Goal: Information Seeking & Learning: Learn about a topic

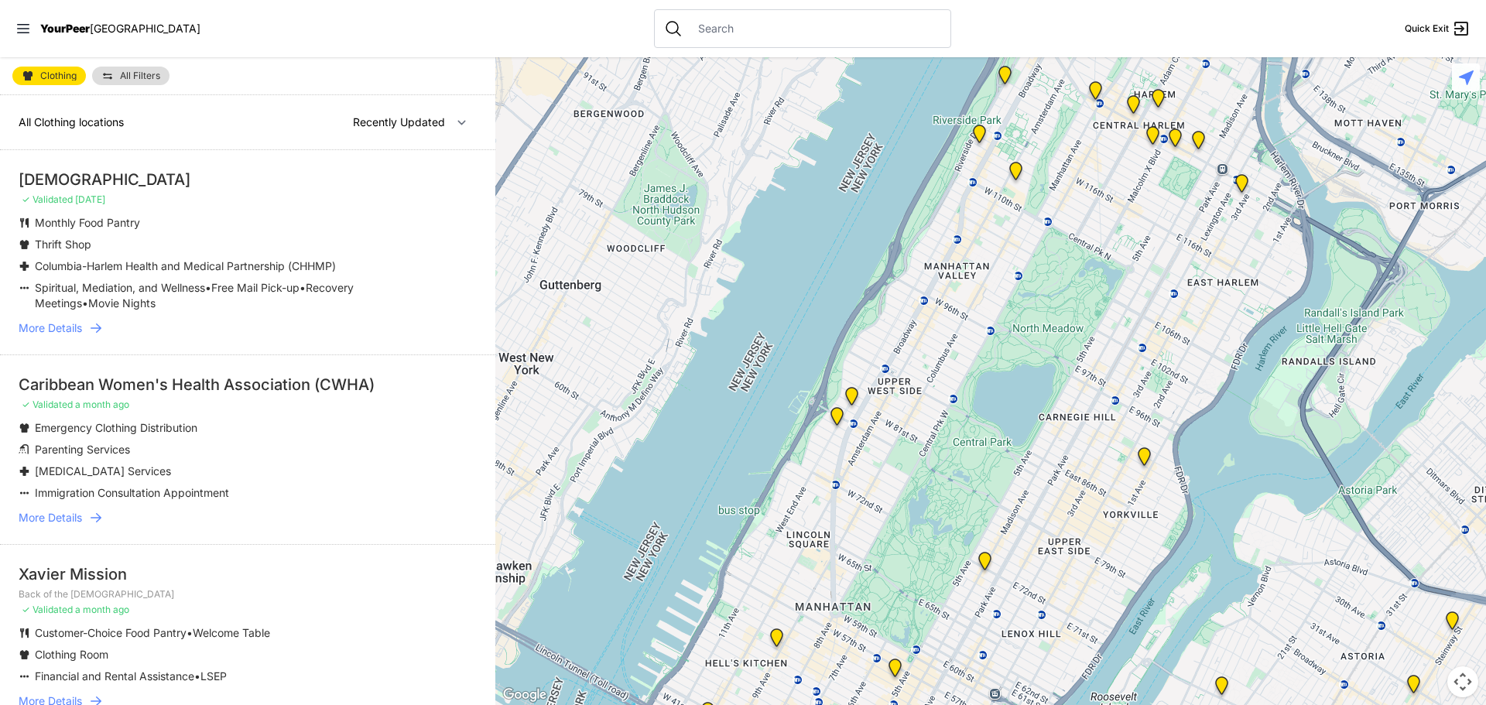
click at [689, 35] on input "text" at bounding box center [815, 28] width 252 height 15
click at [256, 185] on div "St. Mary's Episcopal Church" at bounding box center [248, 180] width 458 height 22
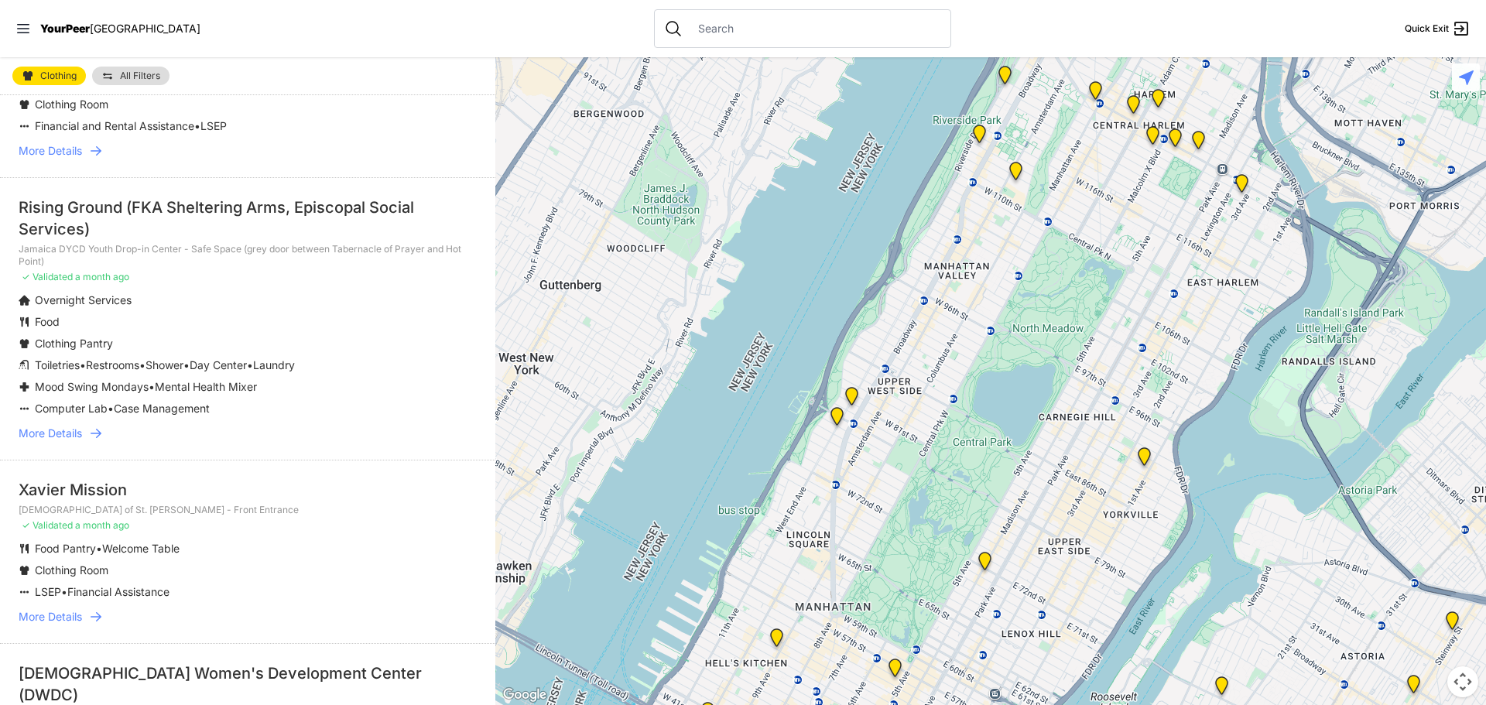
scroll to position [542, 0]
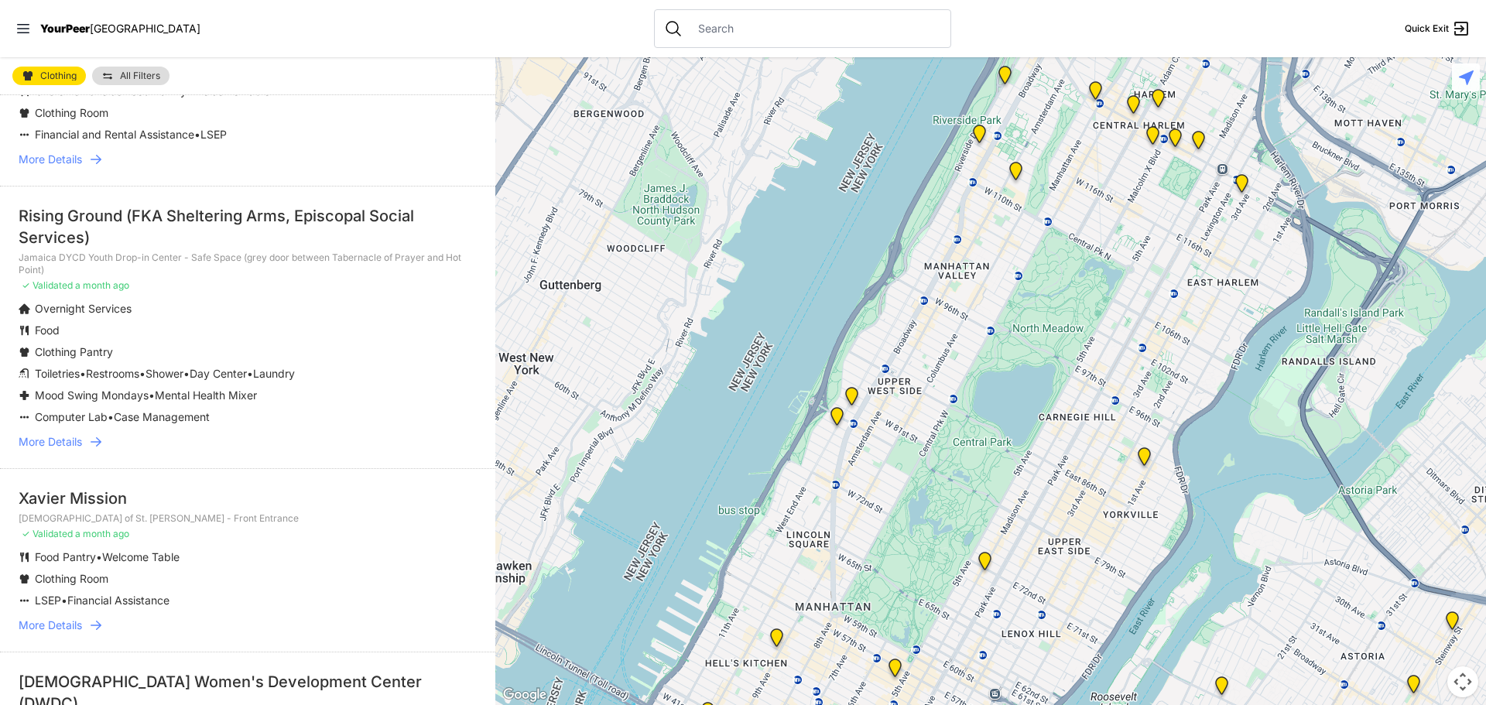
click at [69, 434] on span "More Details" at bounding box center [50, 441] width 63 height 15
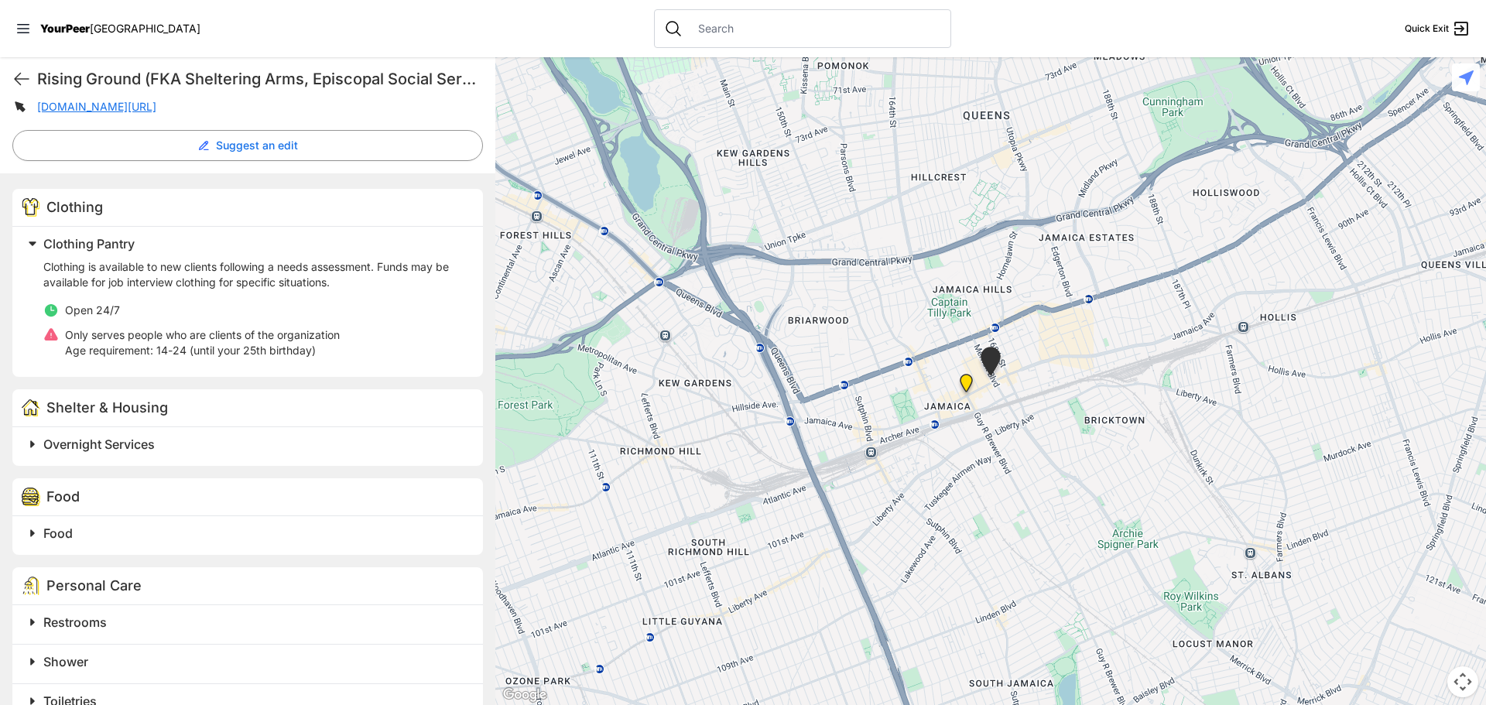
scroll to position [387, 0]
select select "recentlyUpdated"
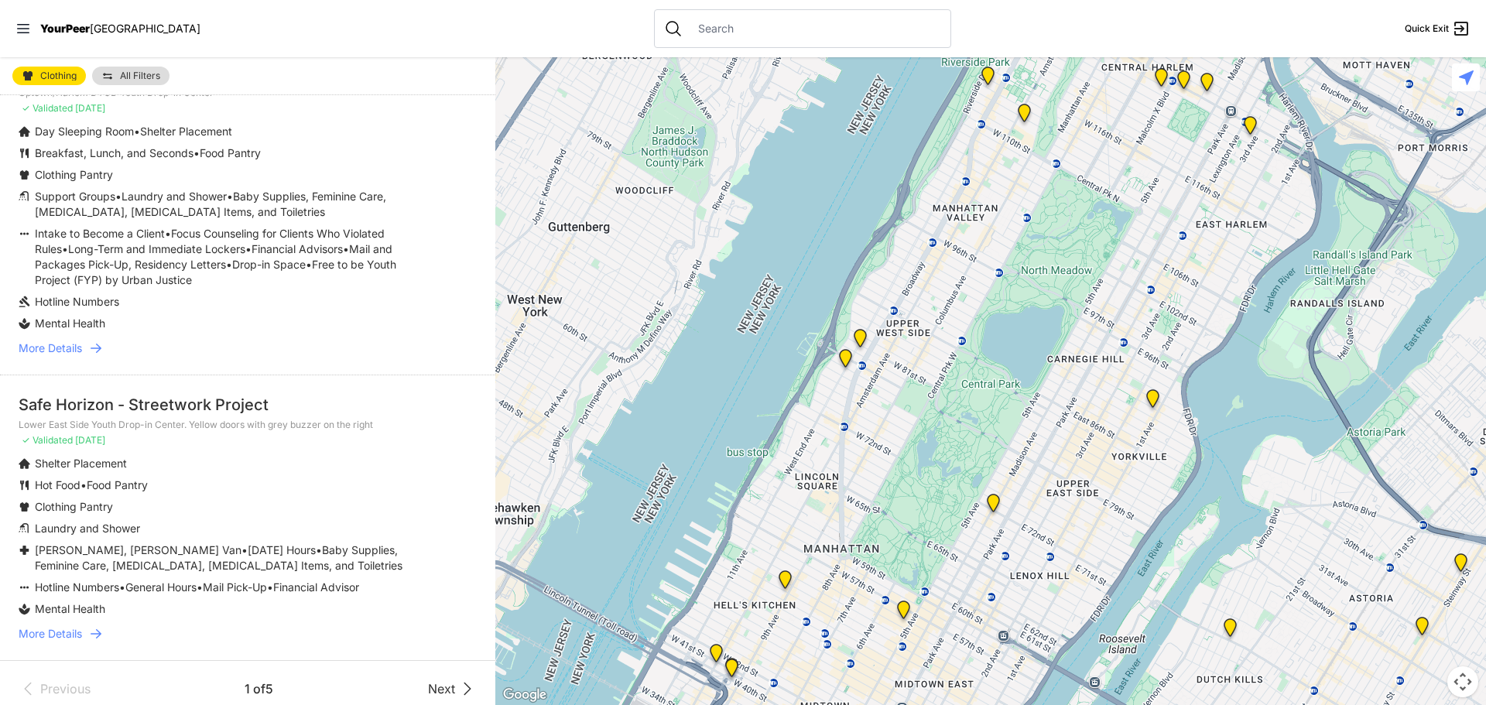
scroll to position [3851, 0]
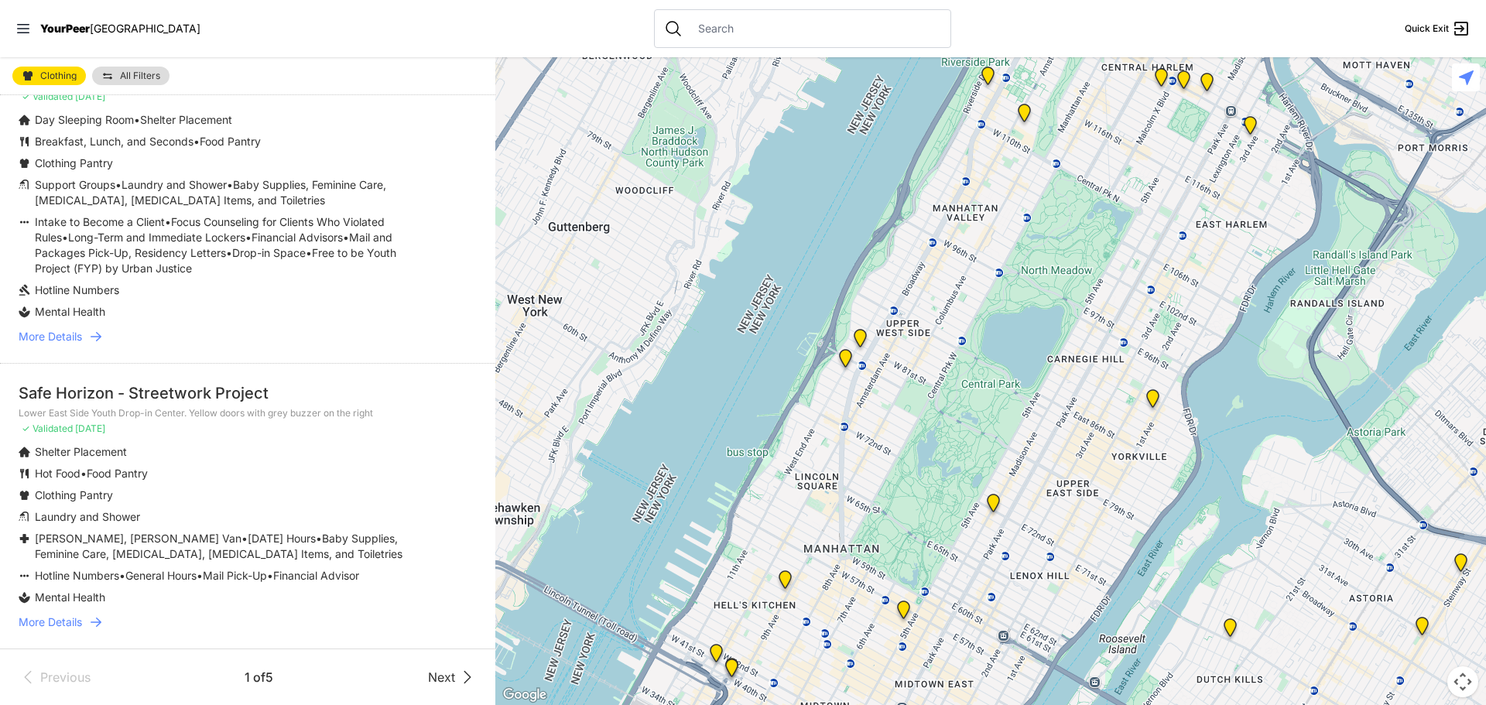
click at [433, 674] on span "Next" at bounding box center [441, 677] width 27 height 19
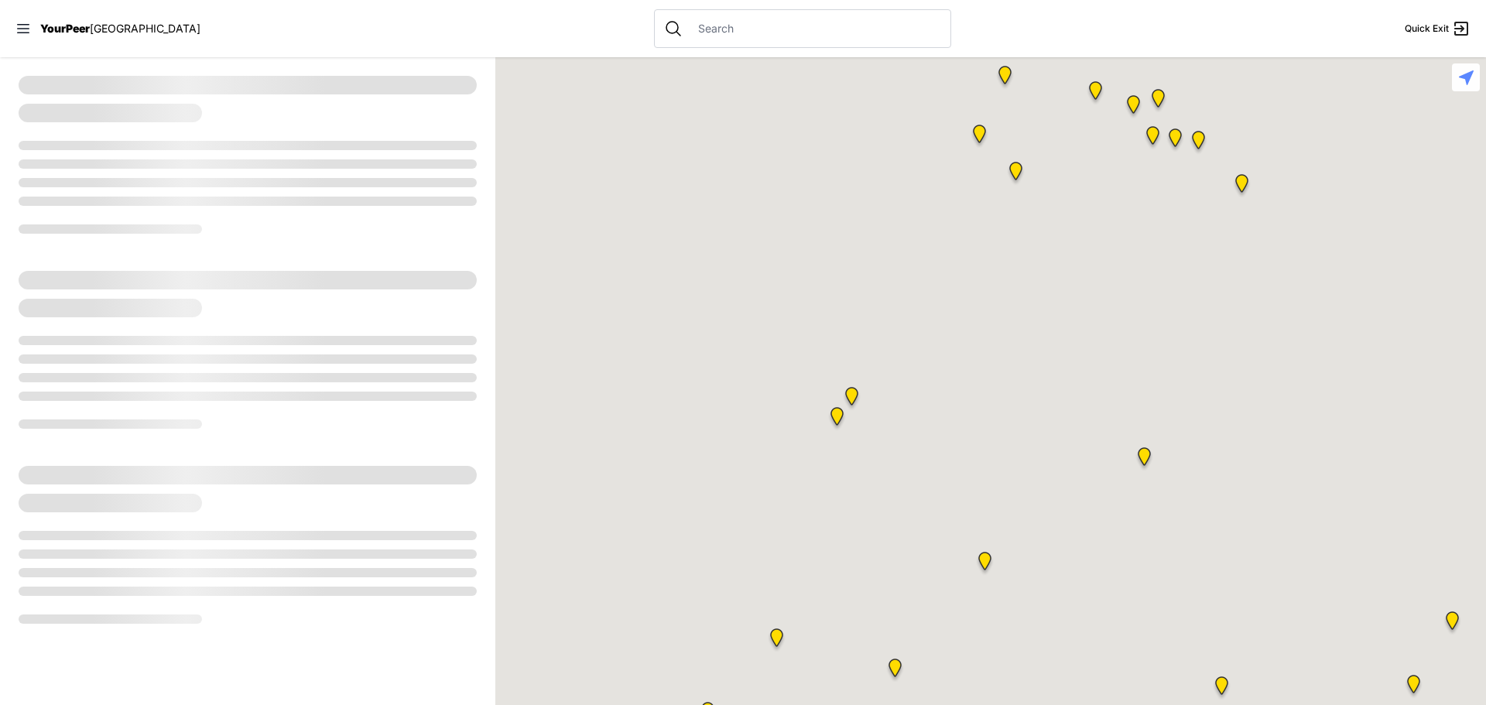
select select "recentlyUpdated"
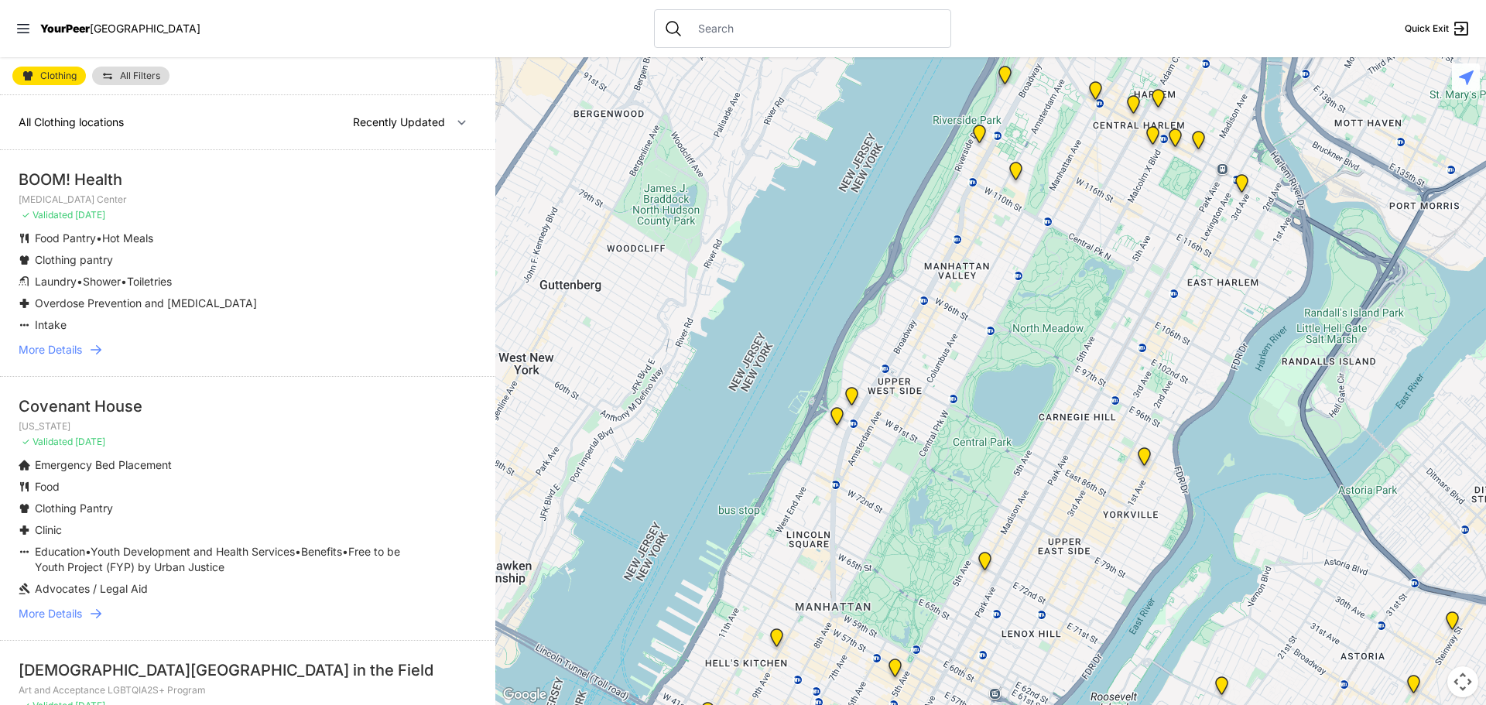
click at [689, 26] on input "text" at bounding box center [815, 28] width 252 height 15
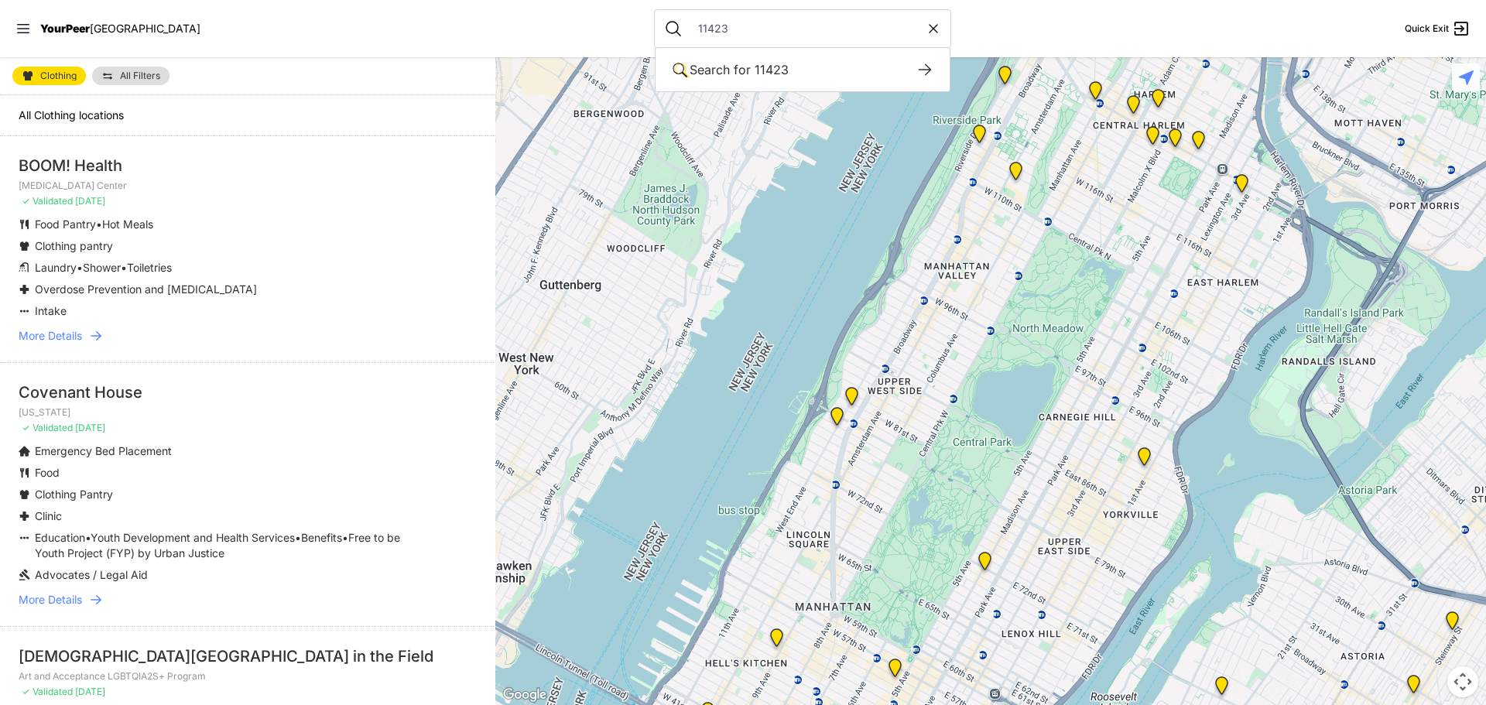
type input "11423"
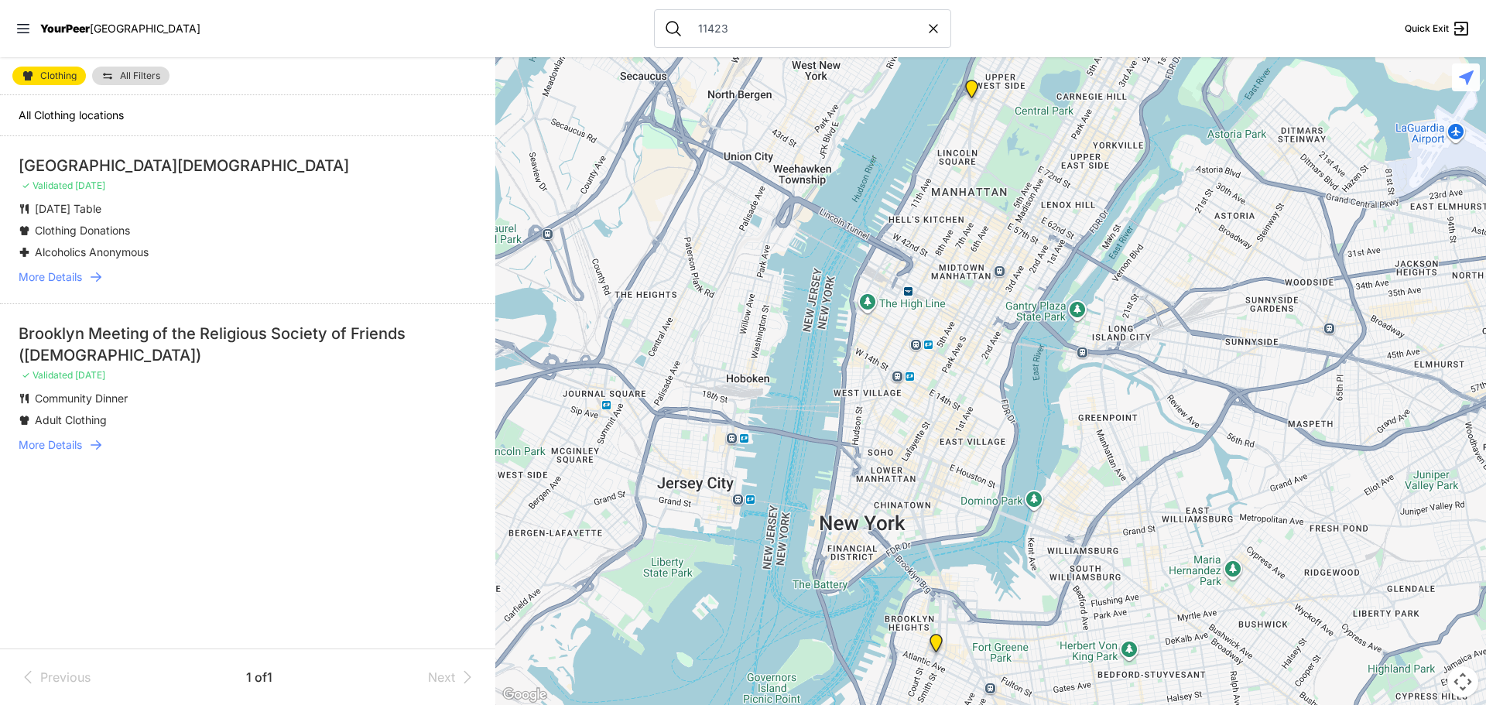
click at [898, 31] on div "11423" at bounding box center [802, 28] width 297 height 39
click at [925, 23] on icon at bounding box center [932, 28] width 15 height 15
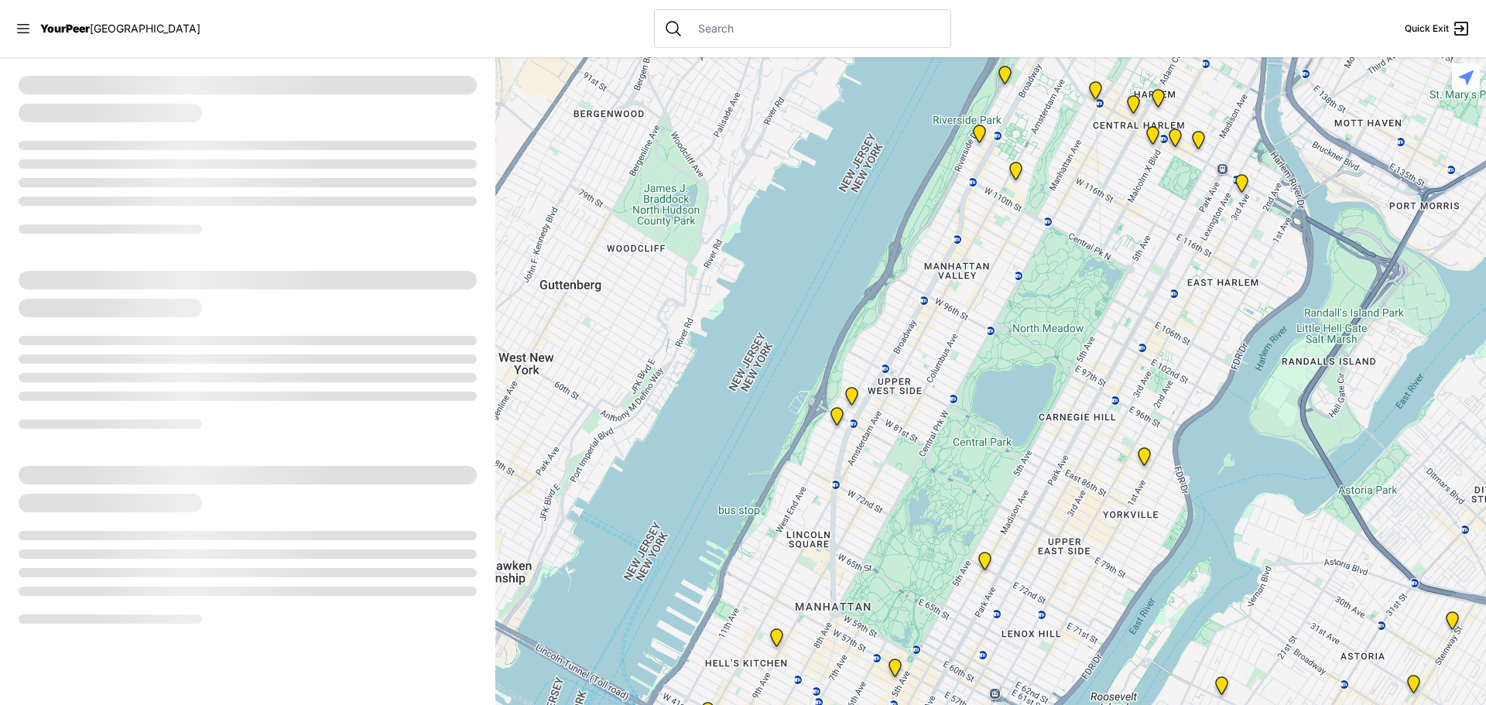
select select "recentlyUpdated"
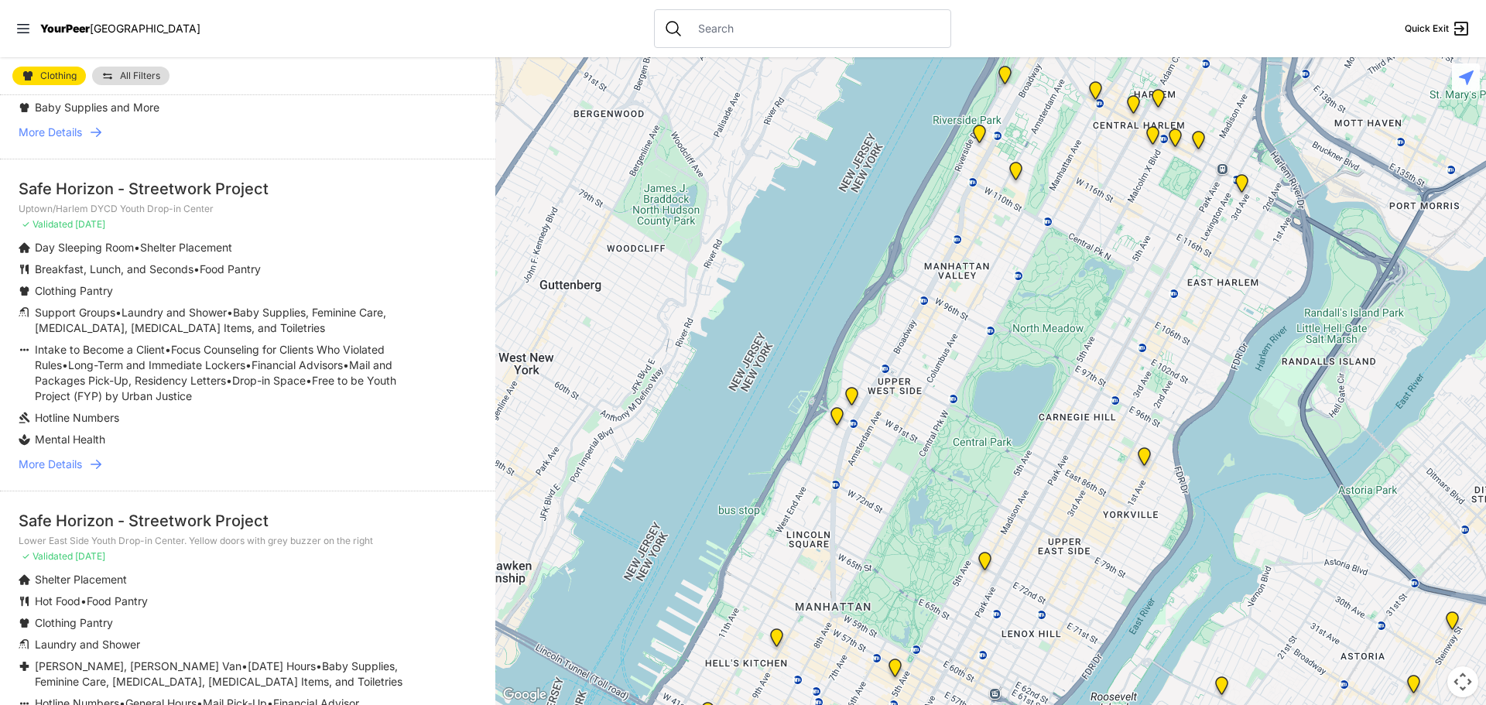
scroll to position [3851, 0]
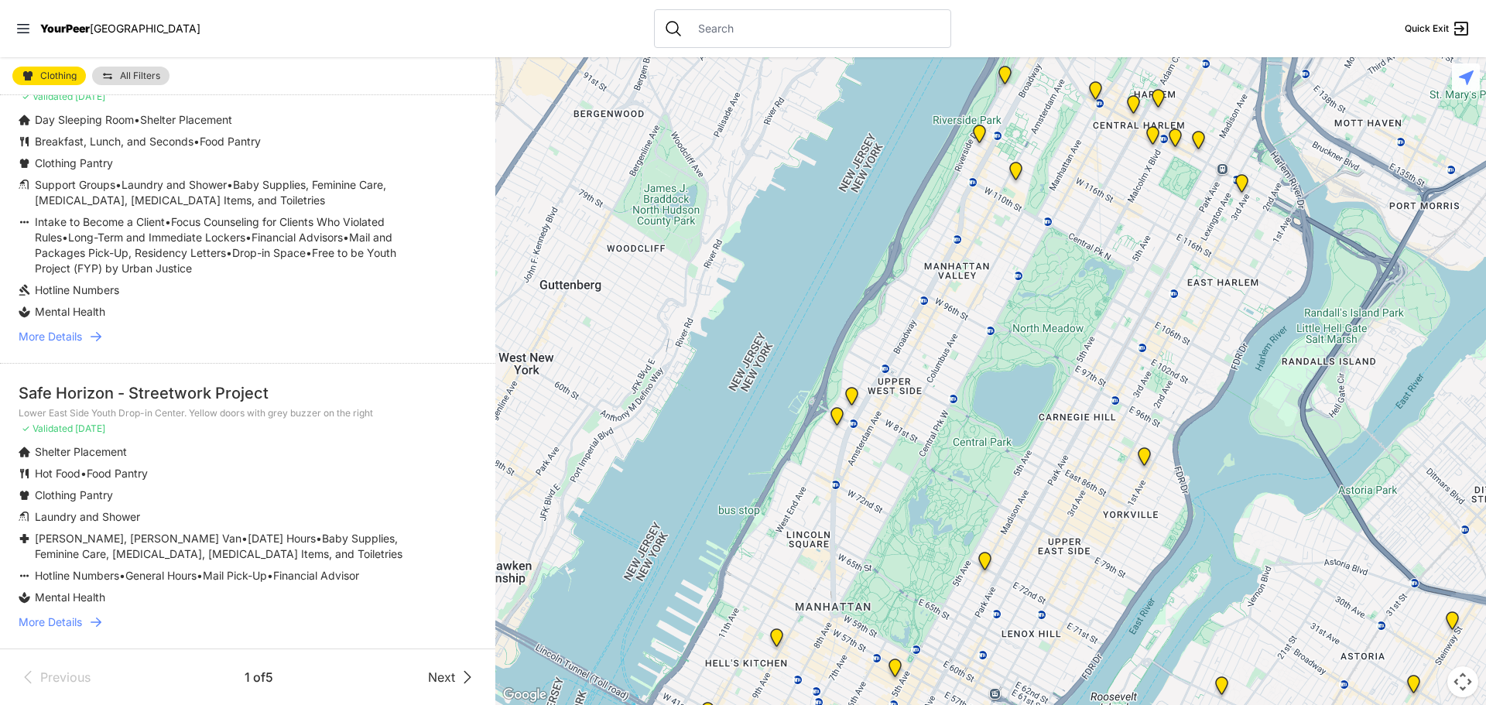
click at [436, 683] on span "Next" at bounding box center [441, 677] width 27 height 19
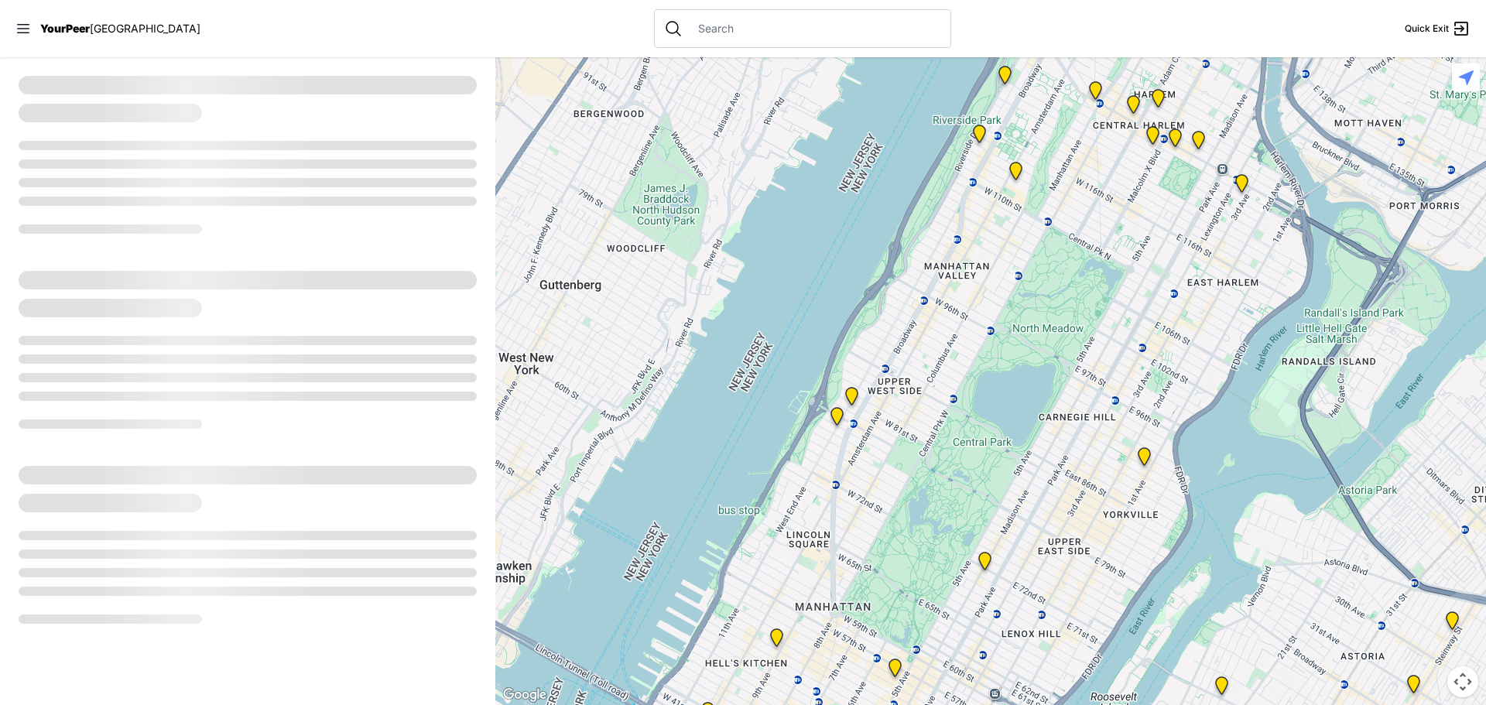
select select "recentlyUpdated"
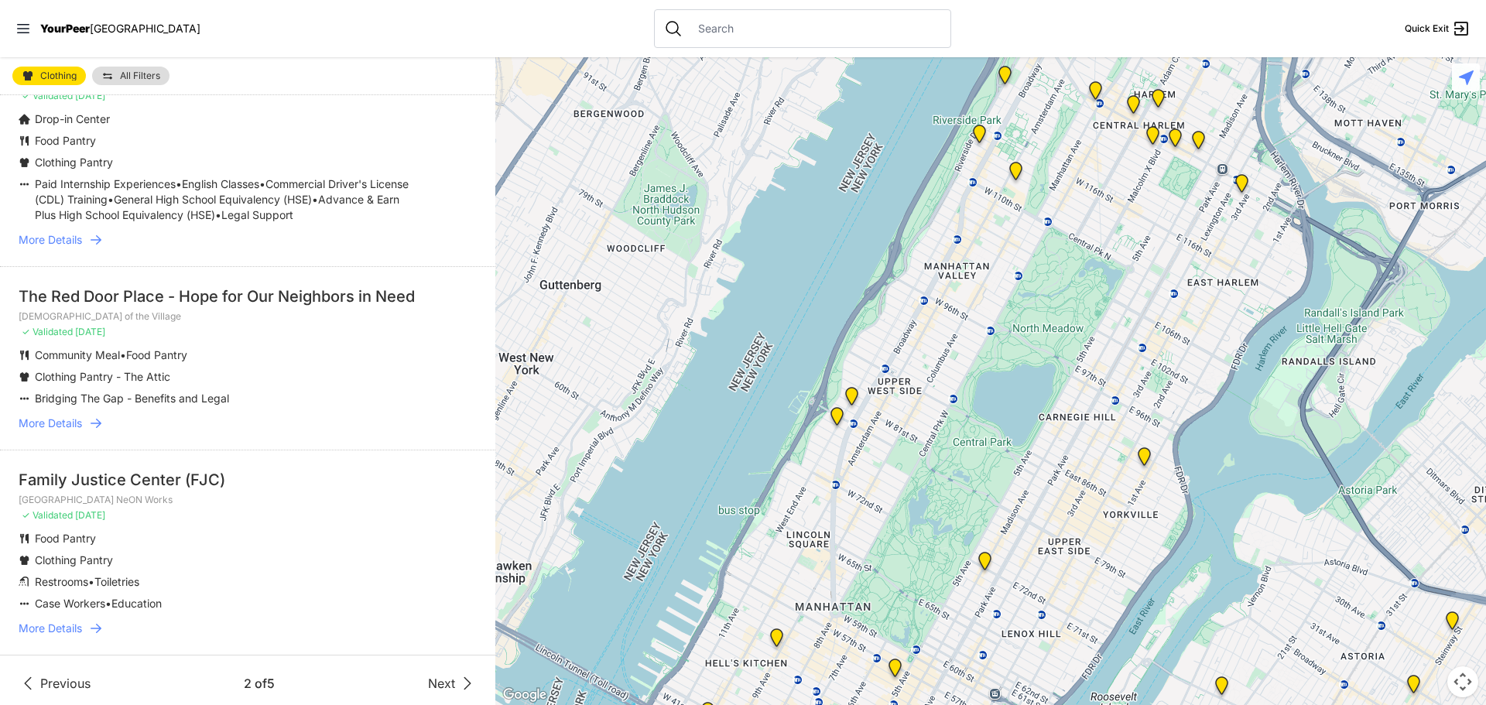
scroll to position [3529, 0]
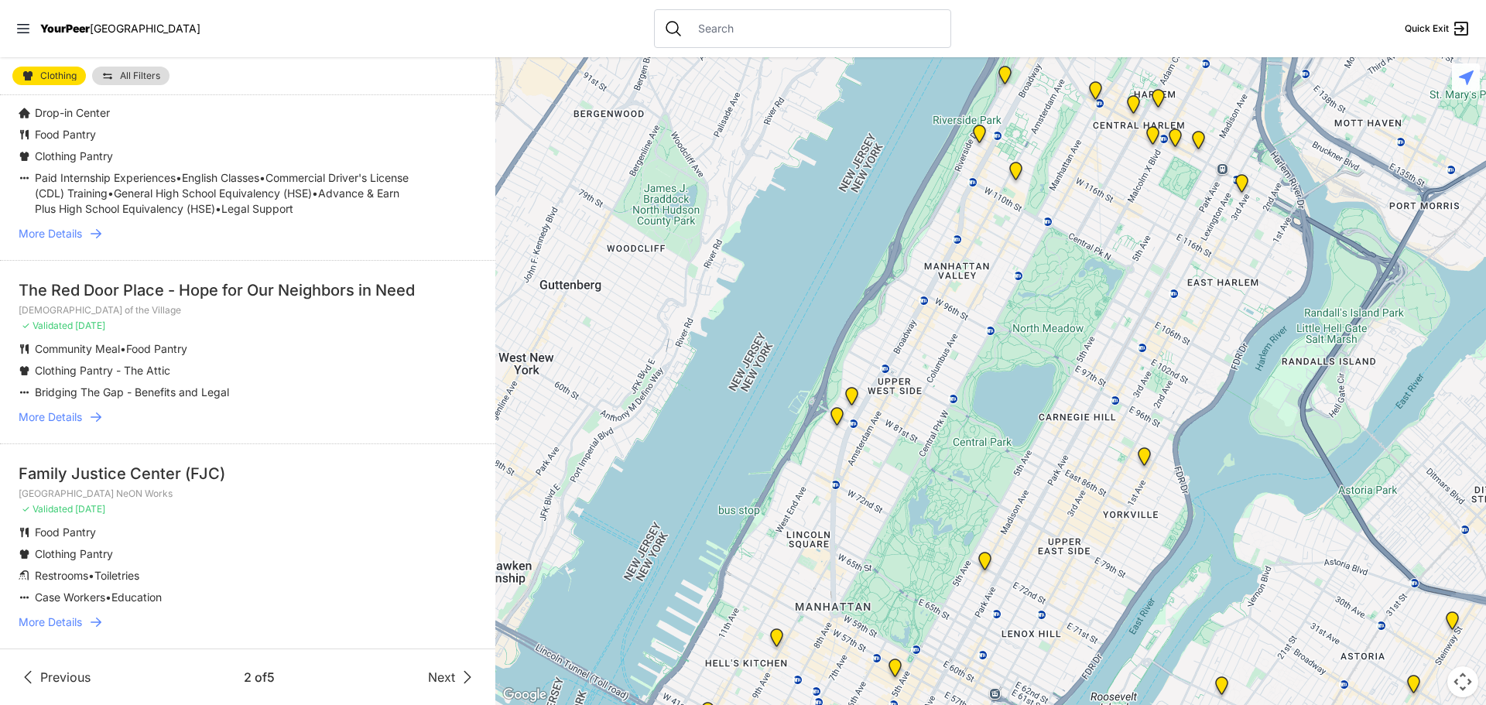
click at [458, 681] on icon at bounding box center [467, 677] width 19 height 19
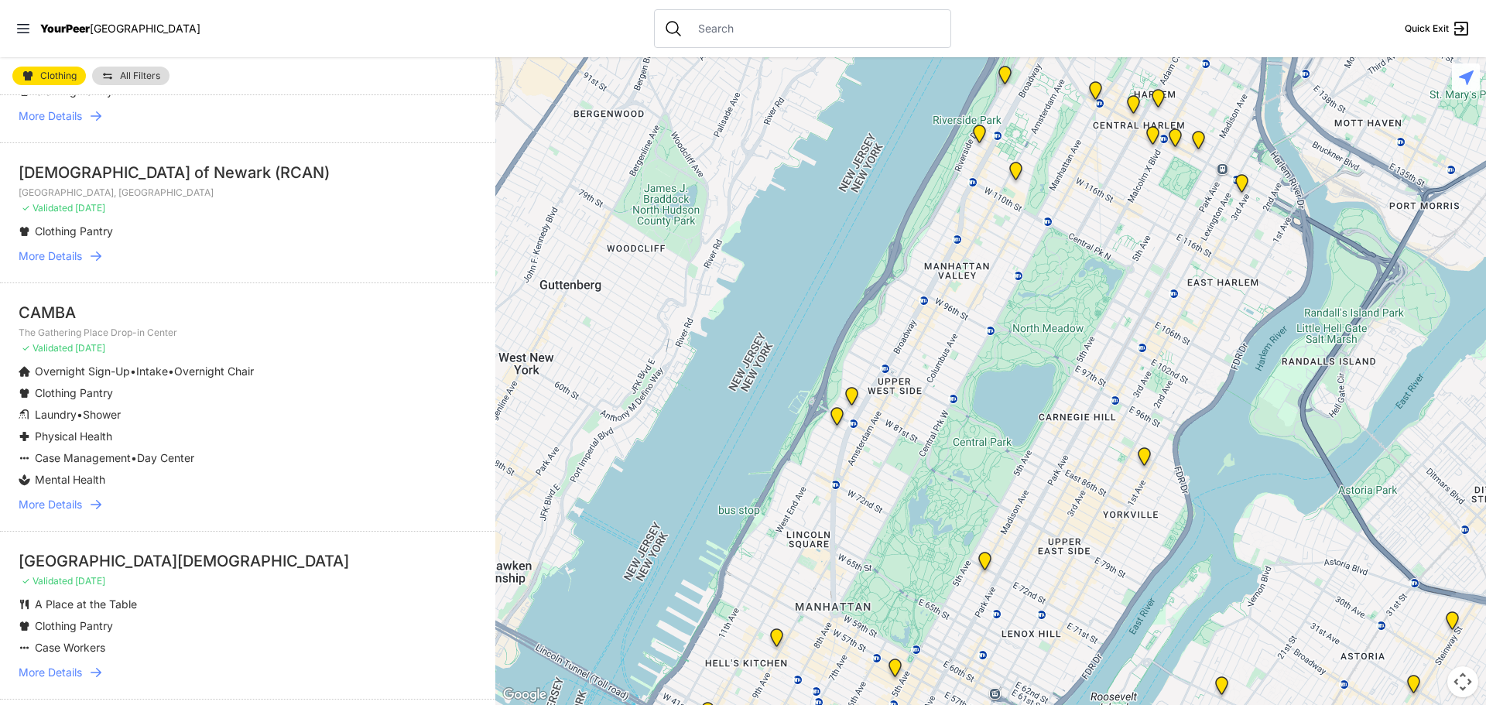
scroll to position [1006, 0]
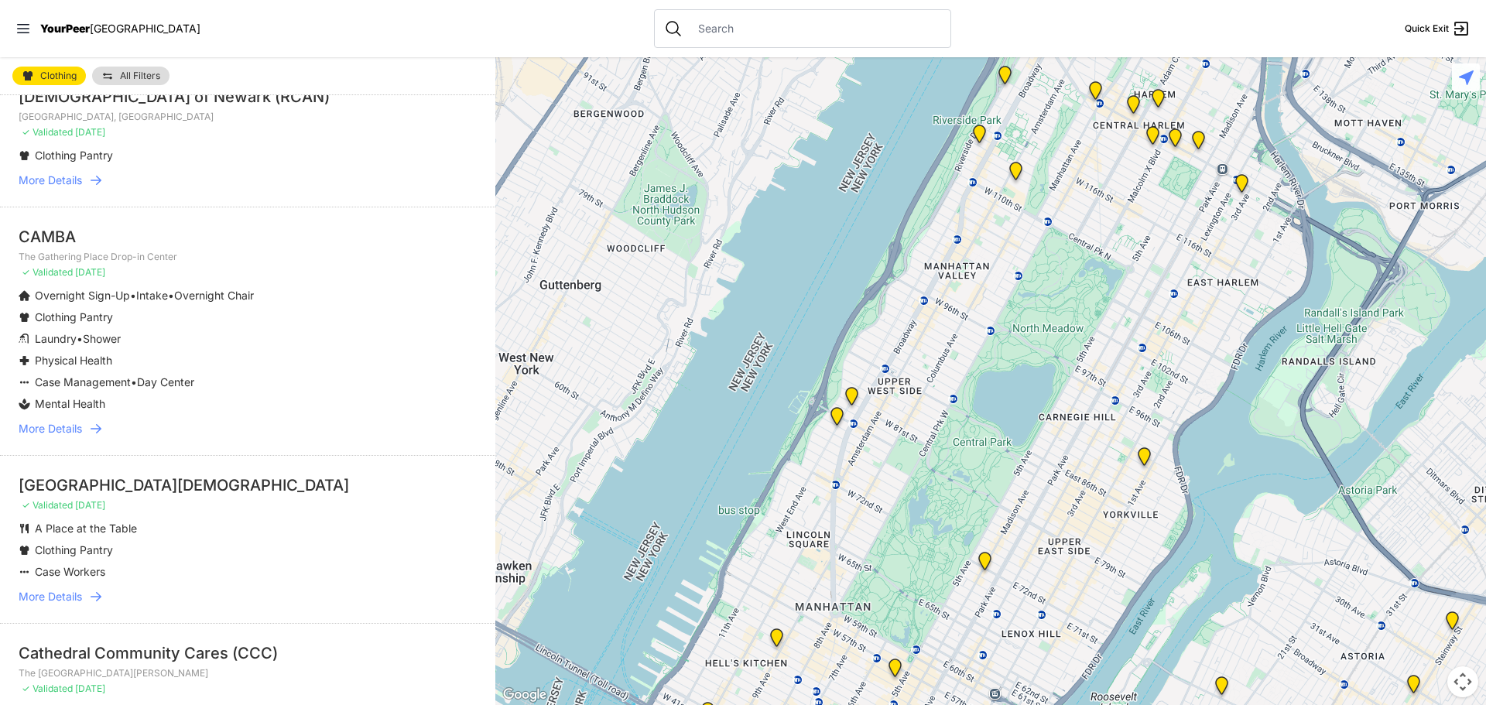
click at [49, 430] on span "More Details" at bounding box center [50, 428] width 63 height 15
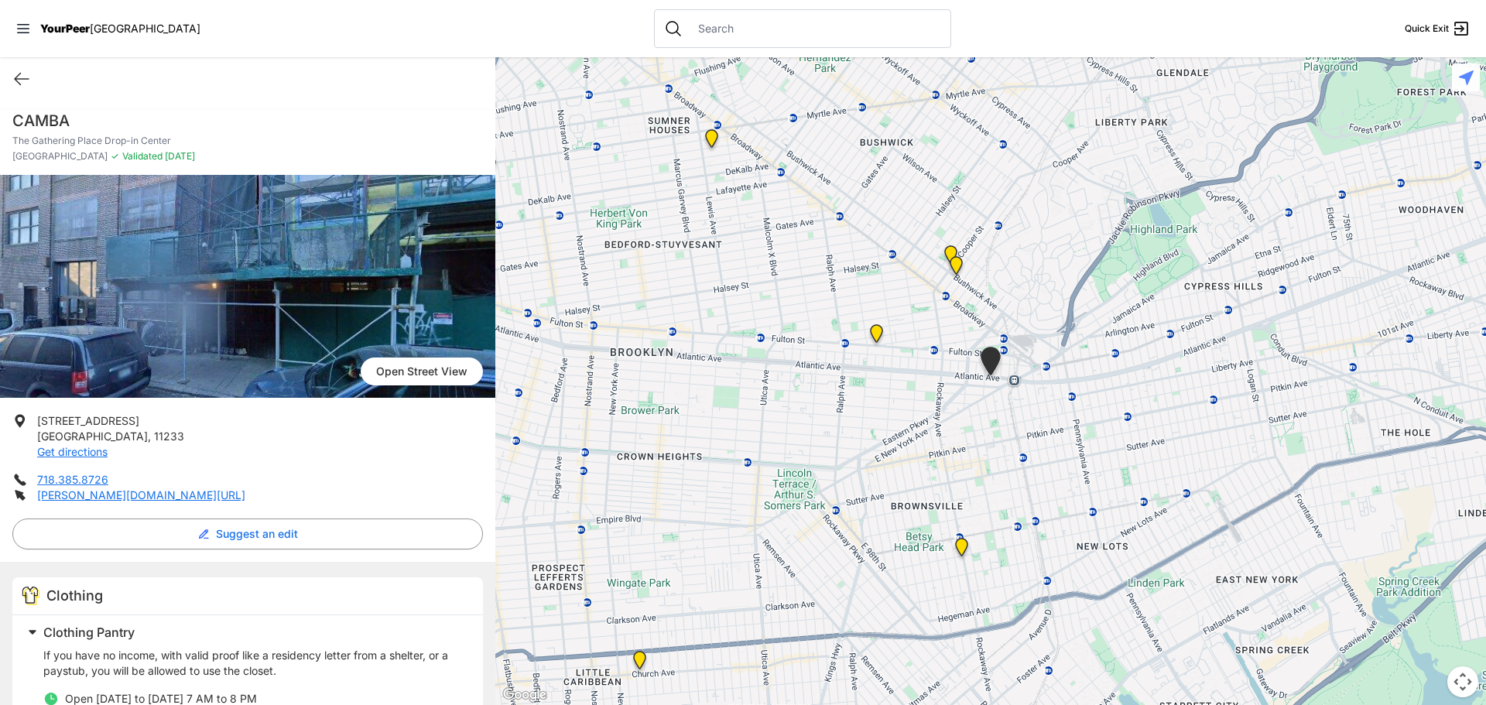
select select "recentlyUpdated"
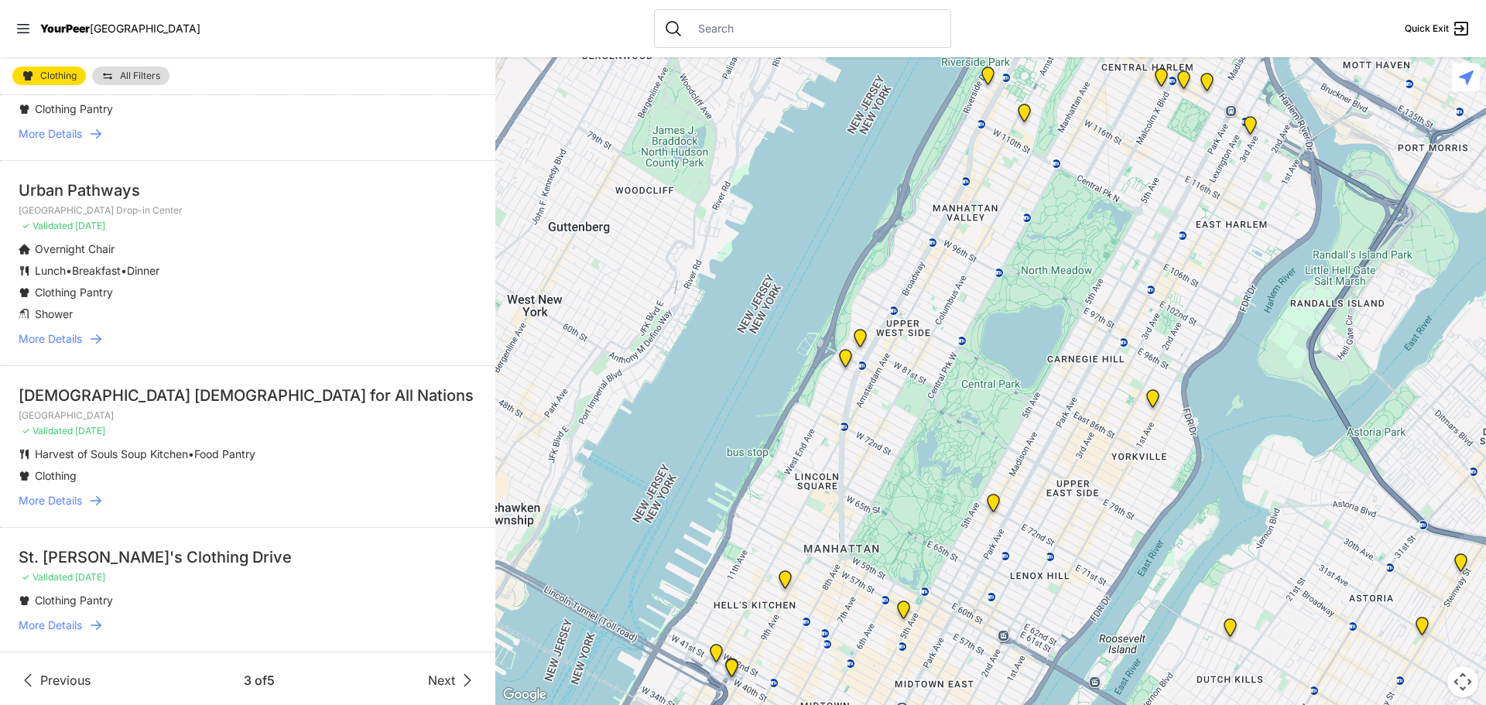
scroll to position [3215, 0]
click at [428, 672] on span "Next" at bounding box center [441, 677] width 27 height 19
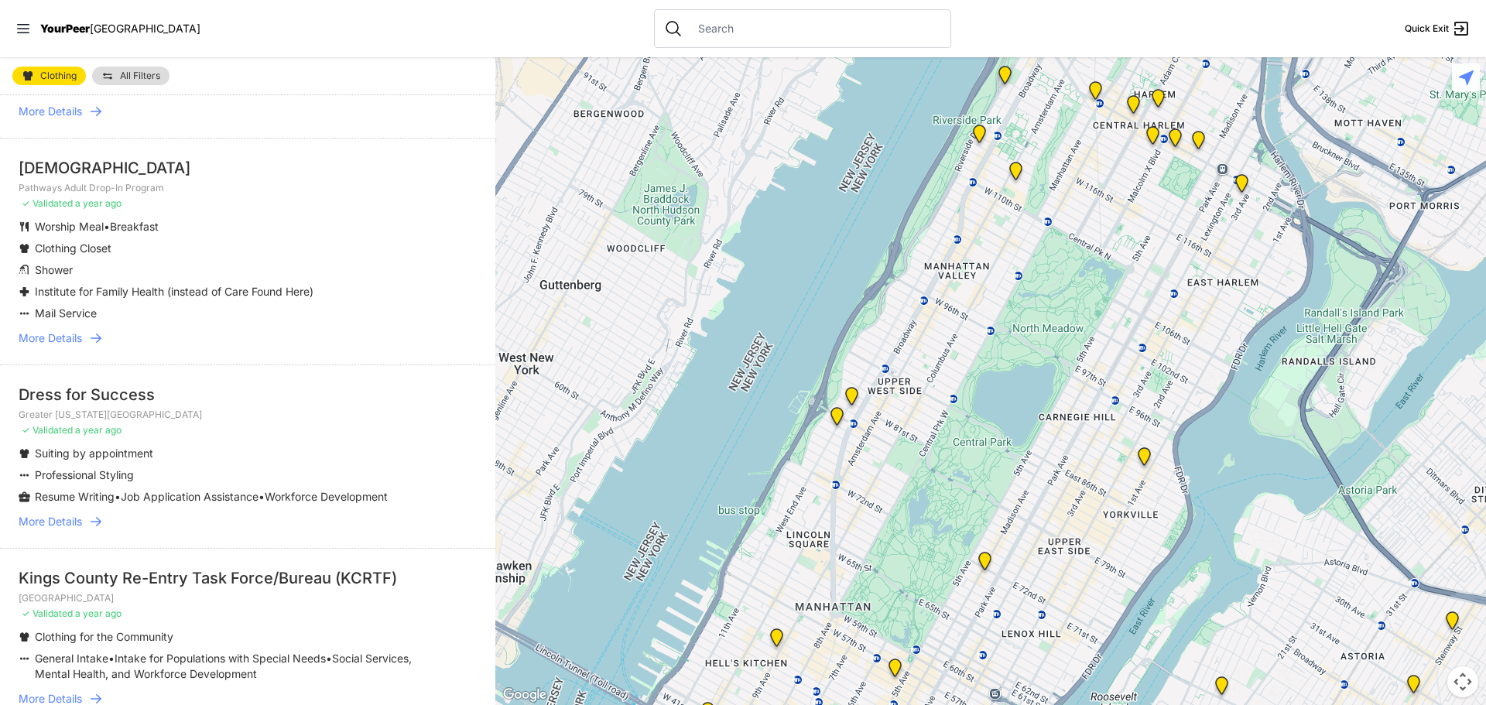
scroll to position [1702, 0]
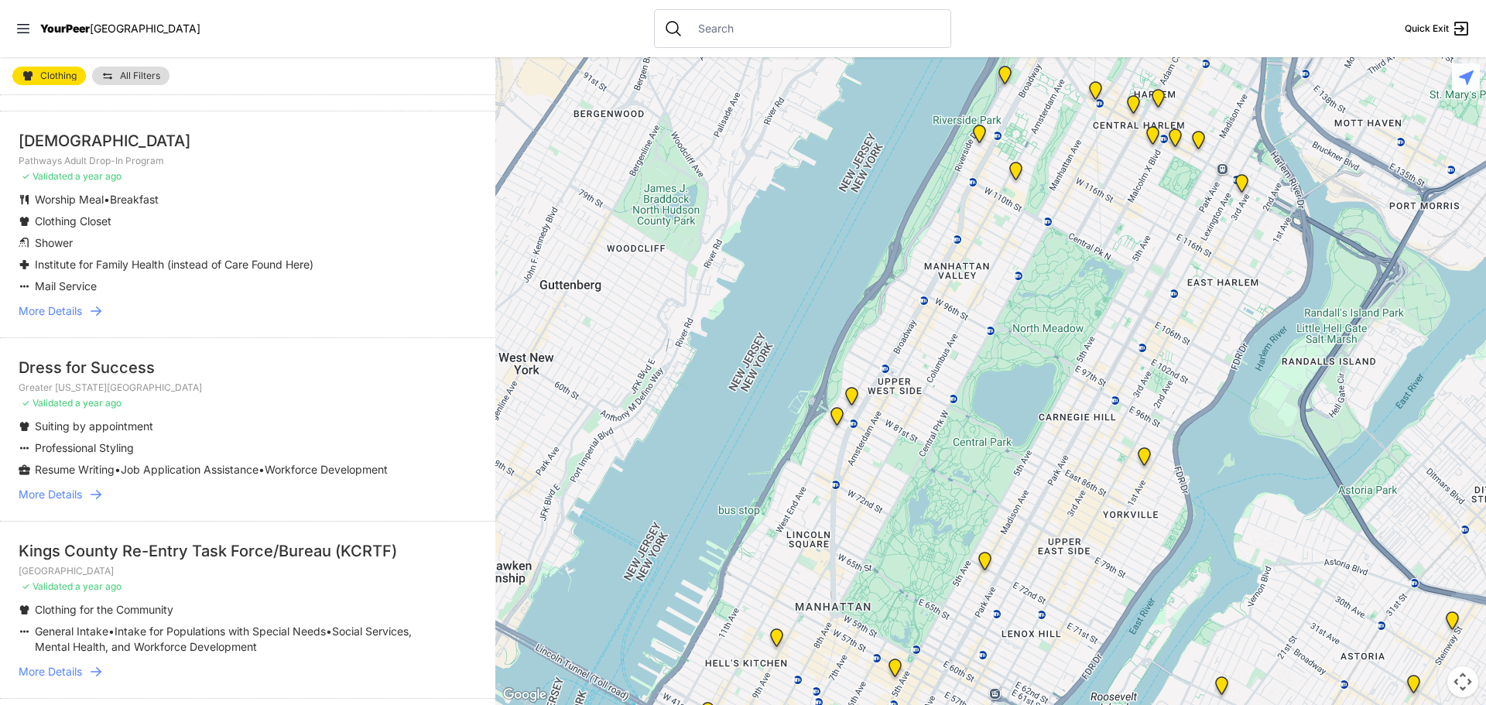
click at [53, 319] on span "More Details" at bounding box center [50, 310] width 63 height 15
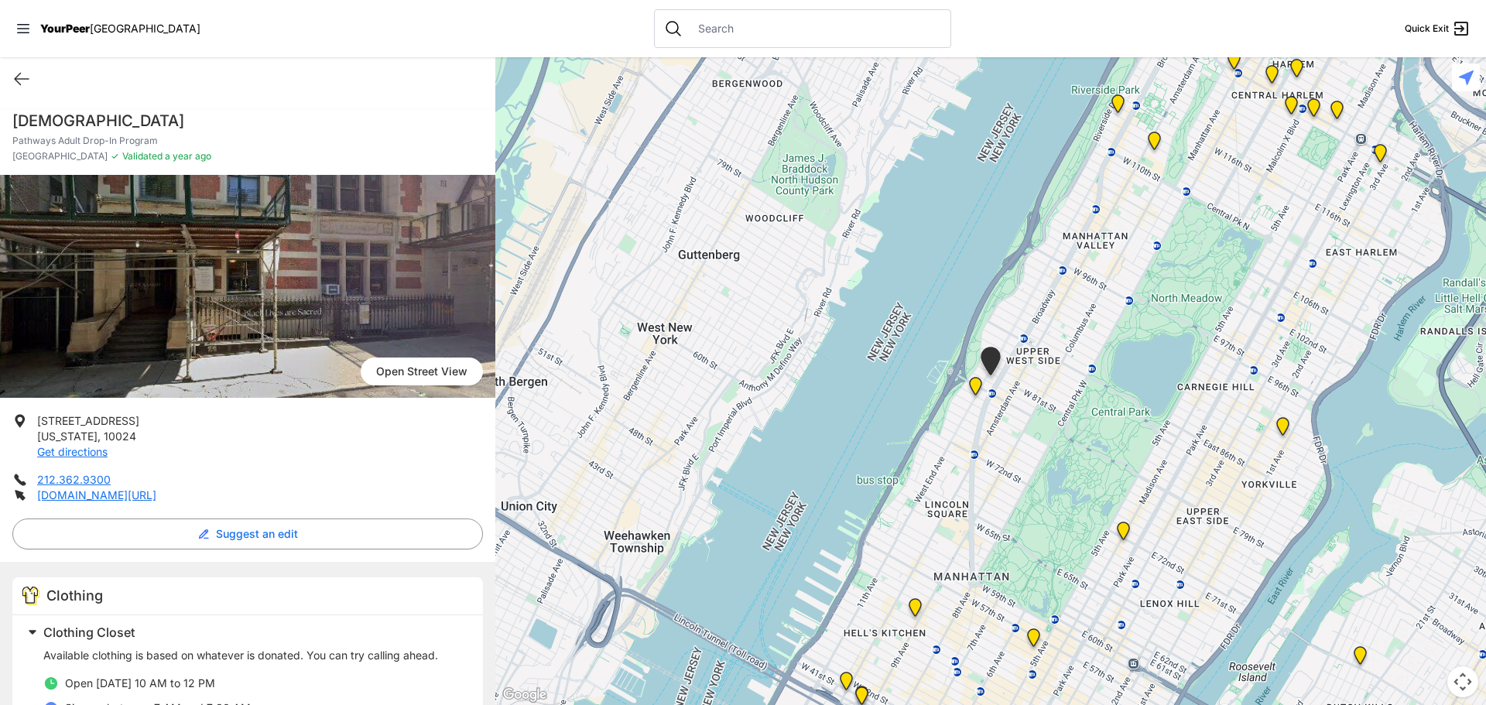
select select "recentlyUpdated"
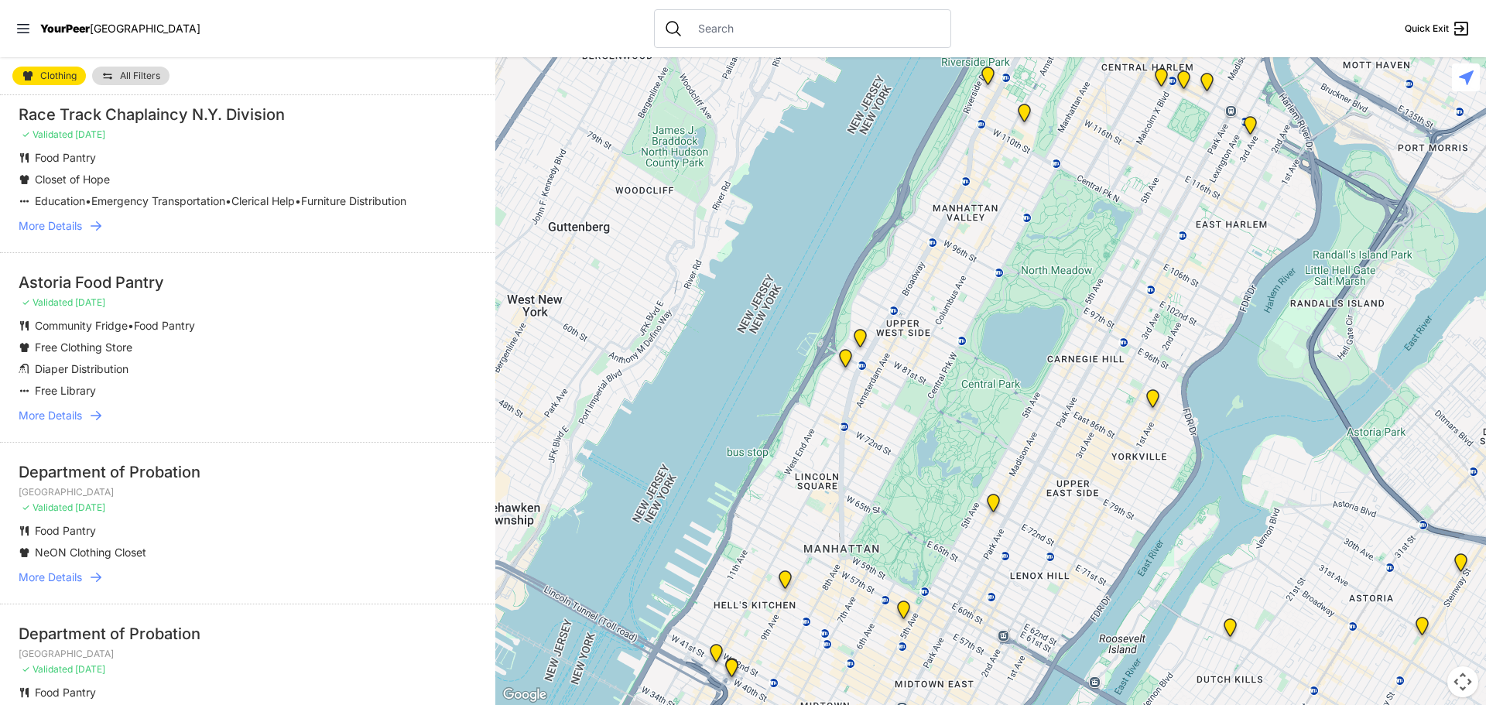
scroll to position [774, 0]
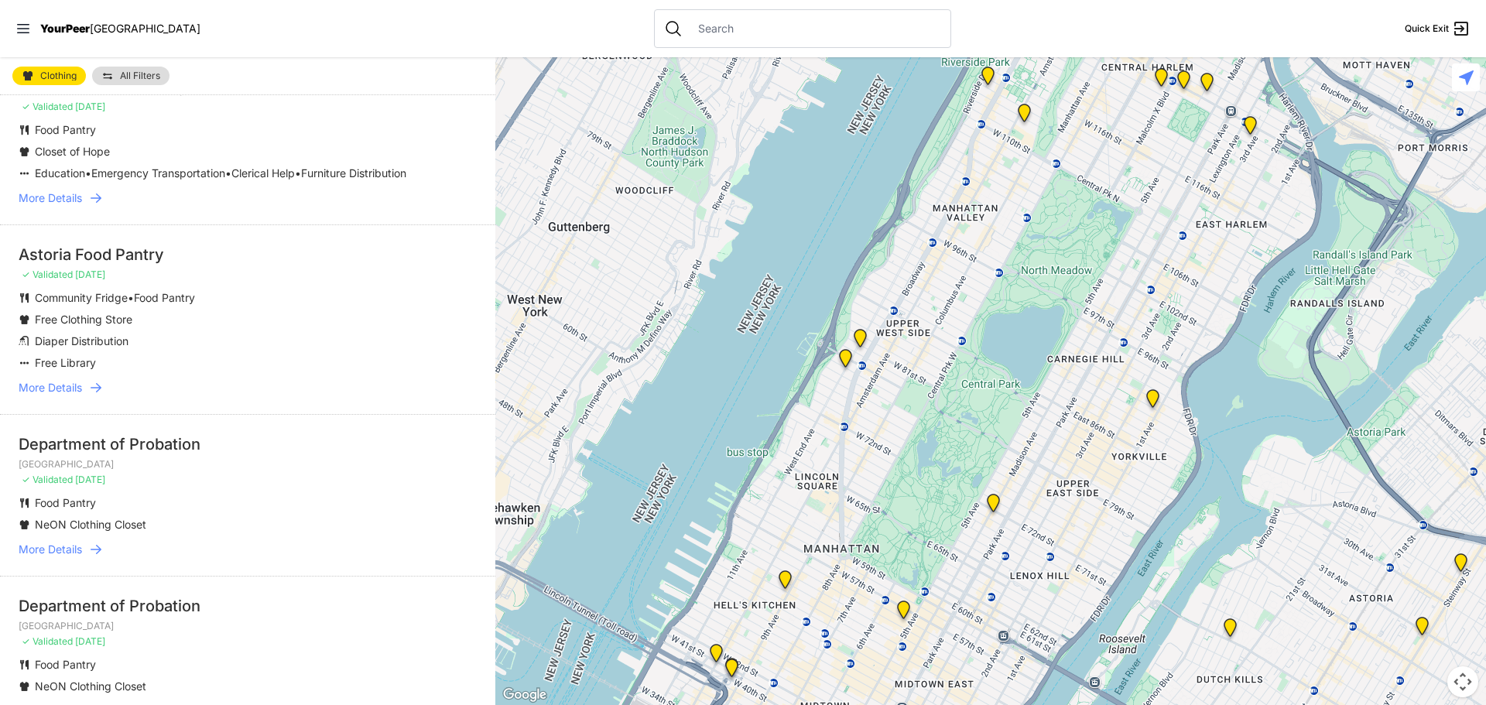
click at [57, 395] on span "More Details" at bounding box center [50, 387] width 63 height 15
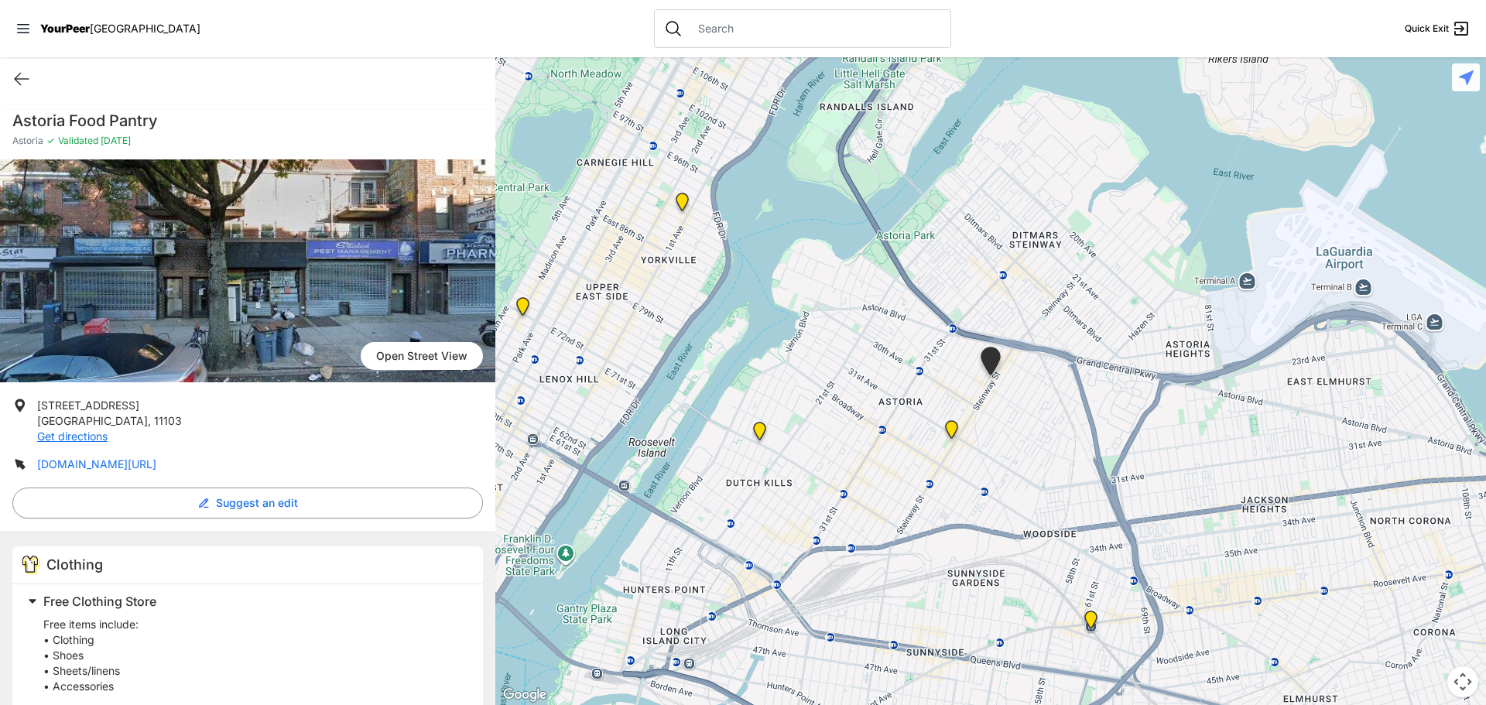
click at [92, 461] on link "www.astoriafoodpantry.com/" at bounding box center [96, 463] width 119 height 13
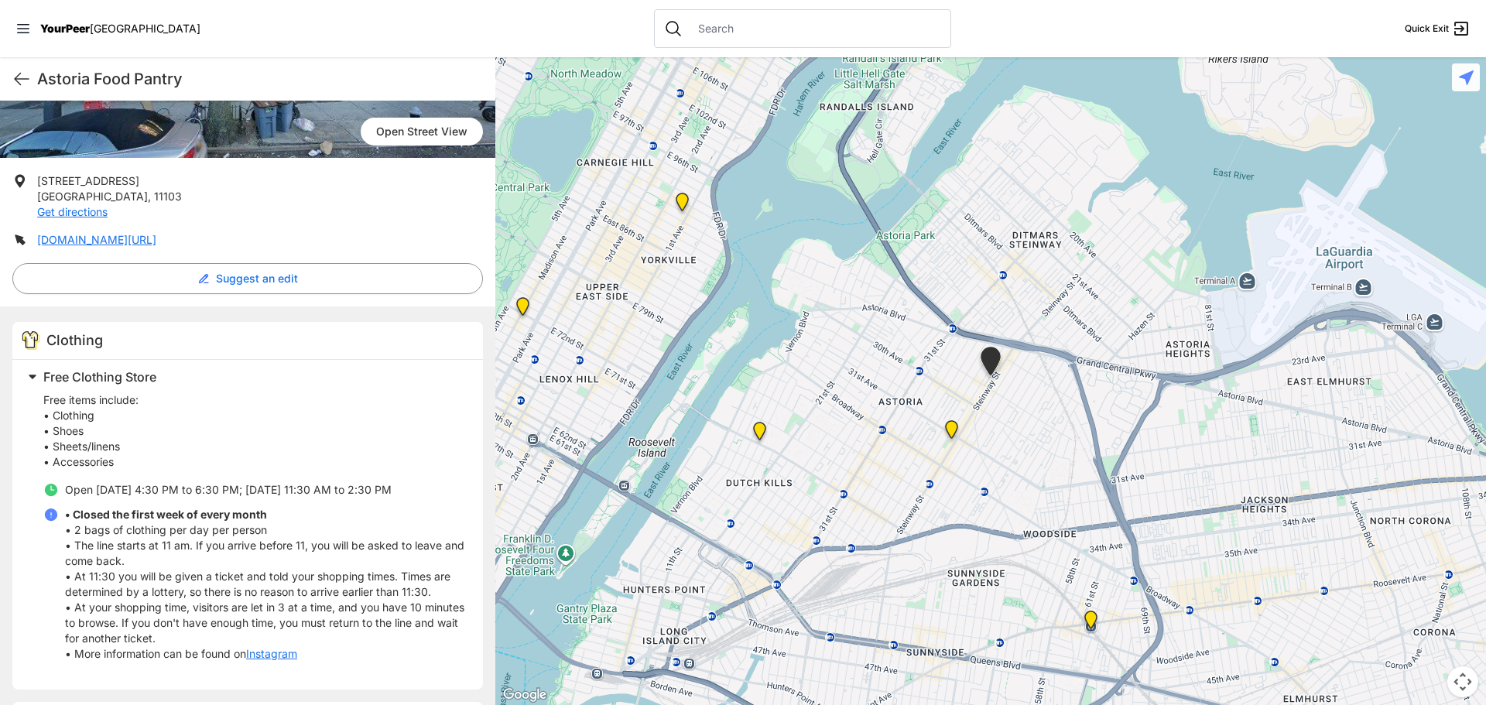
scroll to position [387, 0]
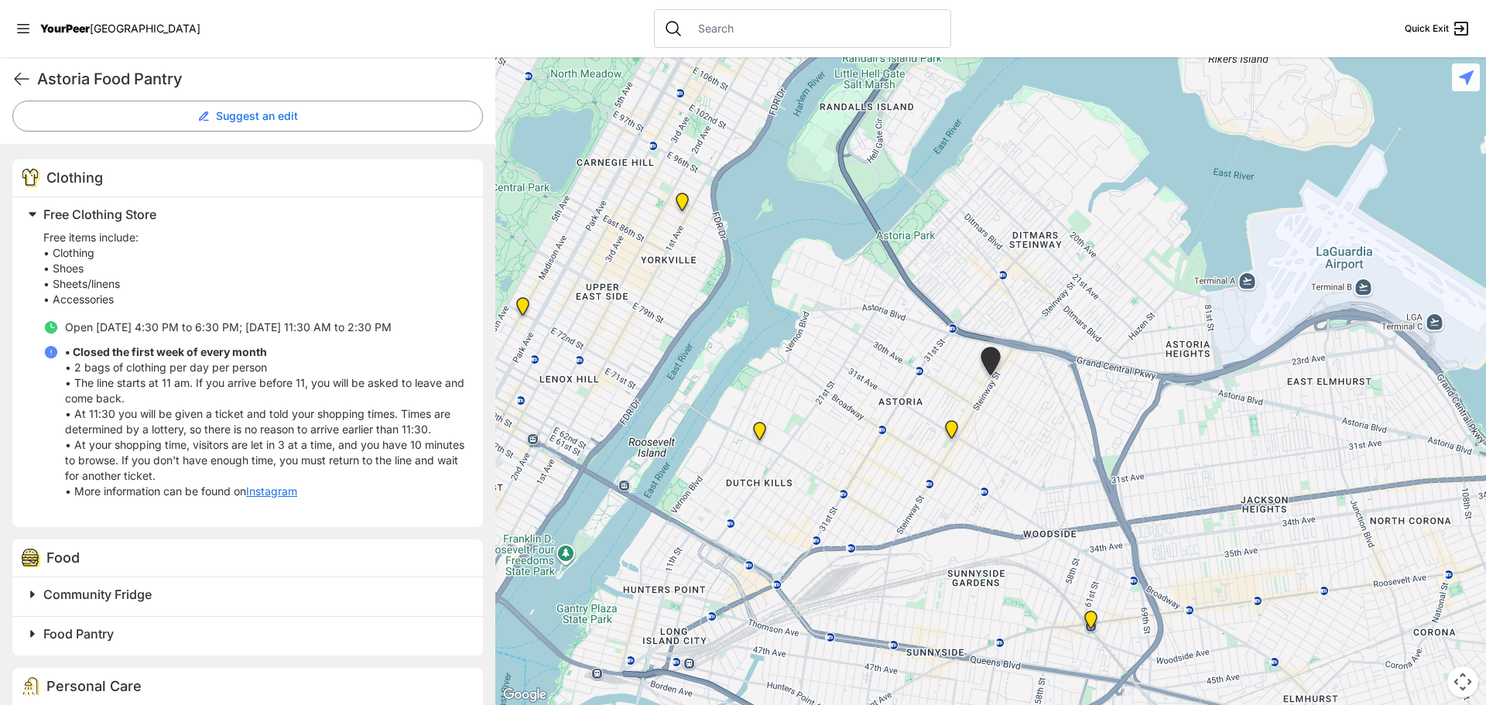
select select "recentlyUpdated"
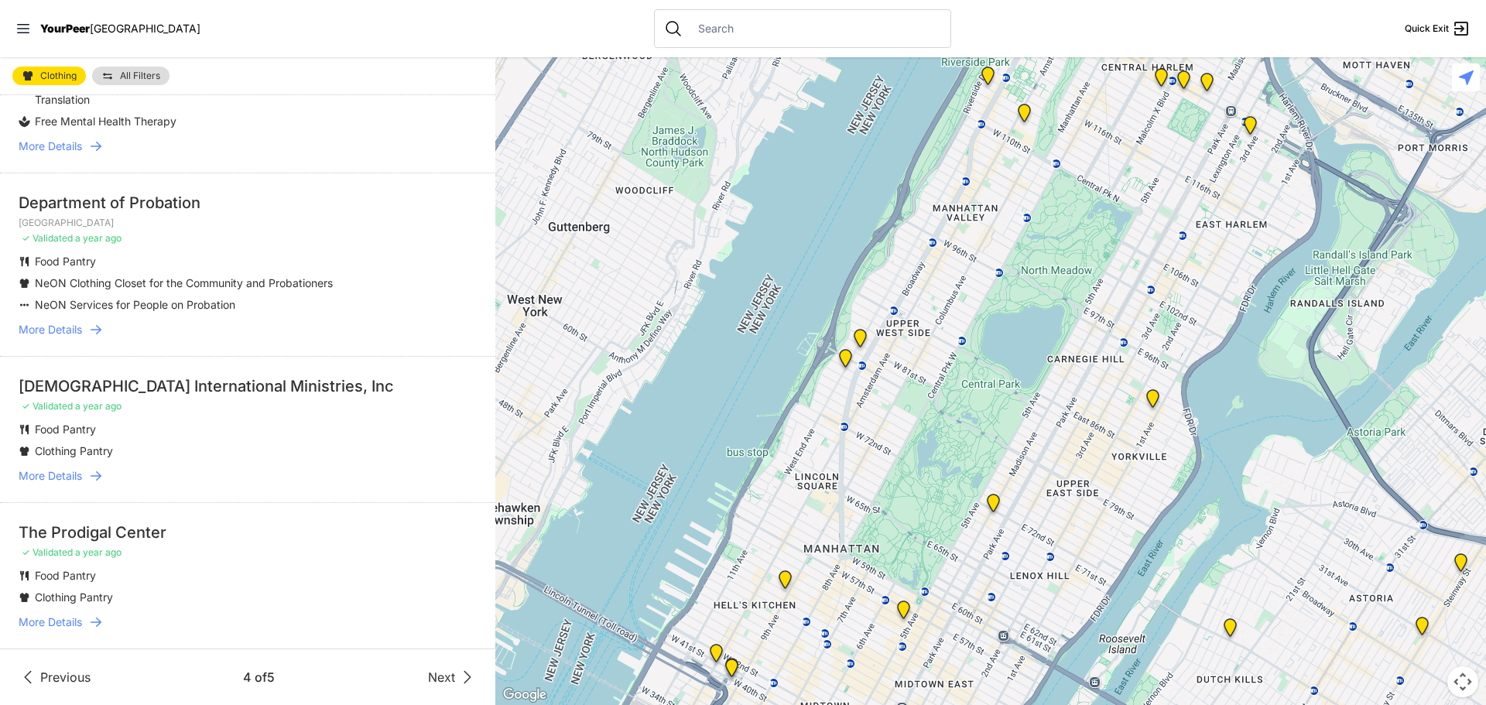
scroll to position [2971, 0]
click at [441, 675] on span "Next" at bounding box center [441, 677] width 27 height 19
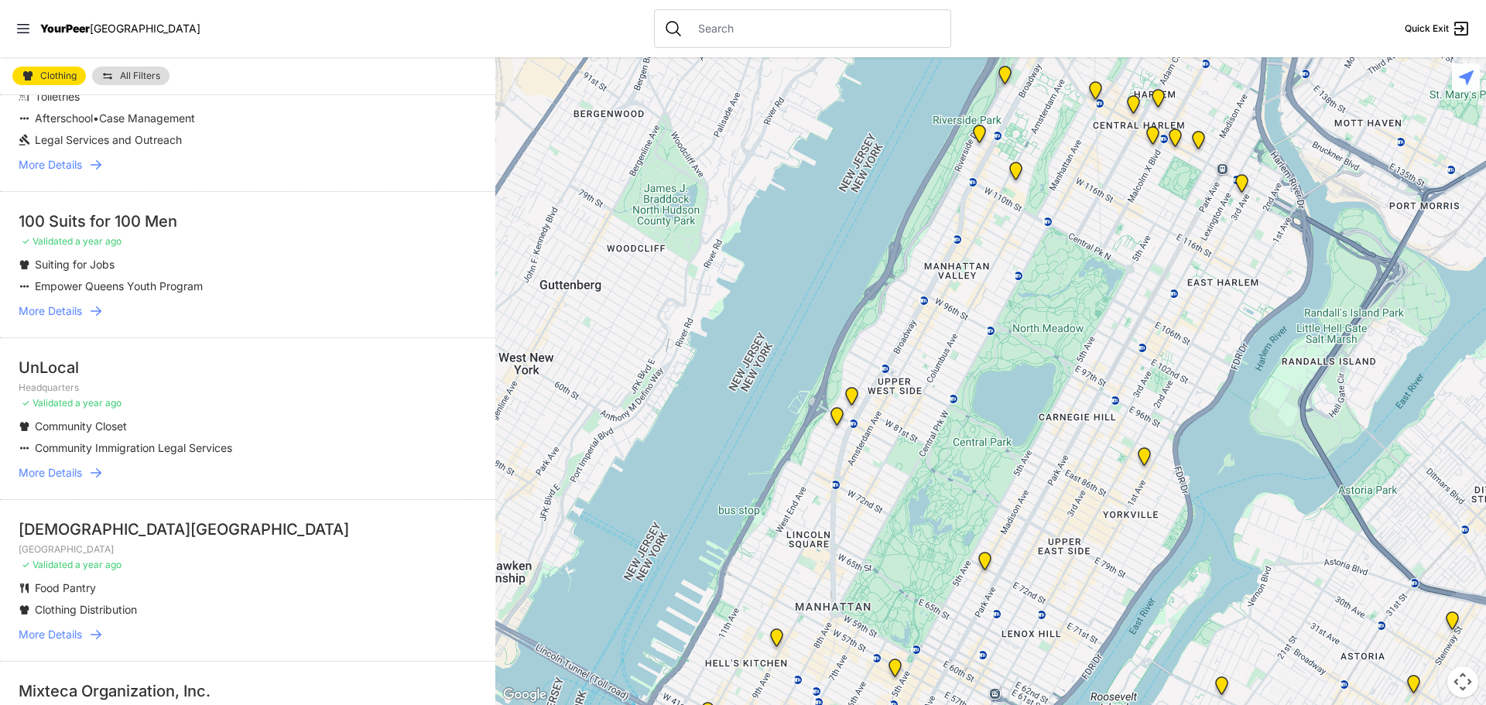
scroll to position [542, 0]
click at [60, 308] on span "More Details" at bounding box center [50, 311] width 63 height 15
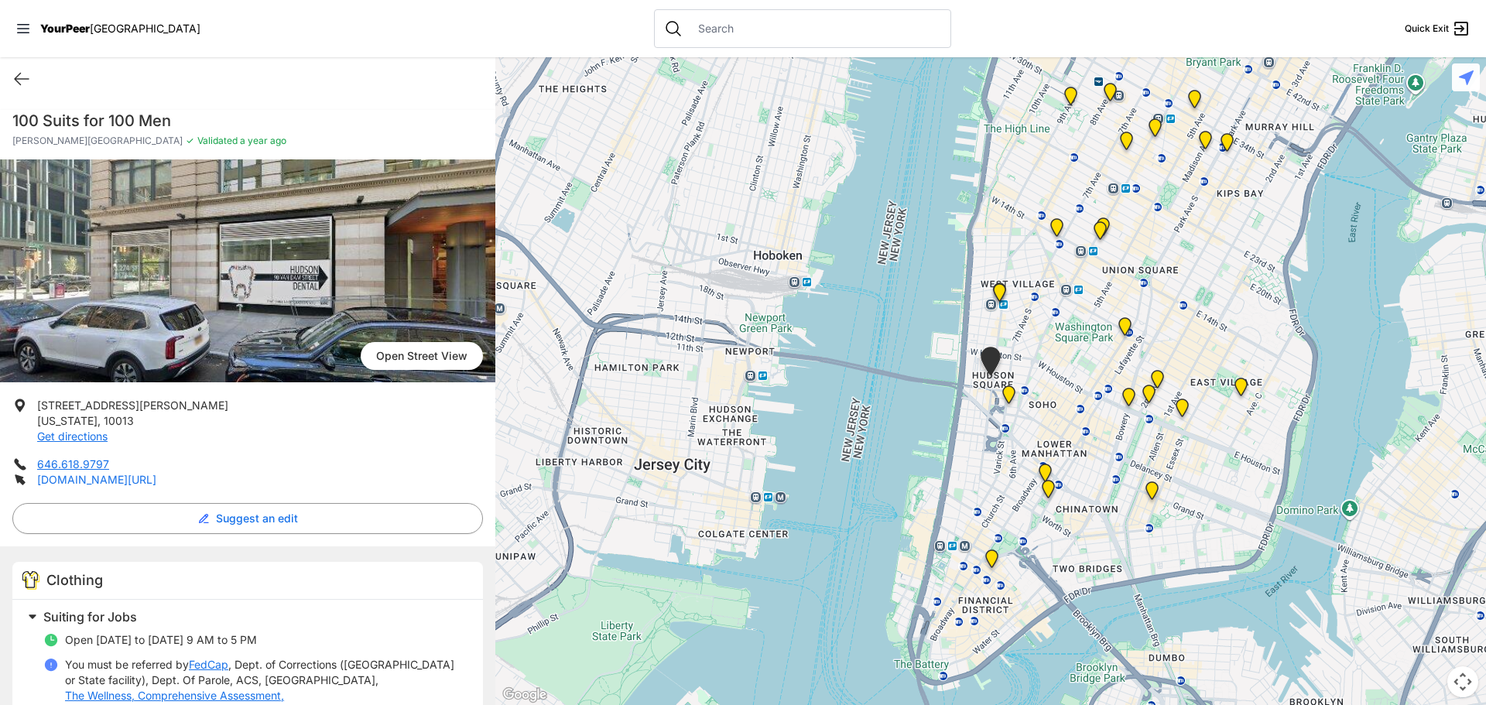
click at [96, 476] on link "[DOMAIN_NAME][URL]" at bounding box center [96, 479] width 119 height 13
